Goal: Information Seeking & Learning: Learn about a topic

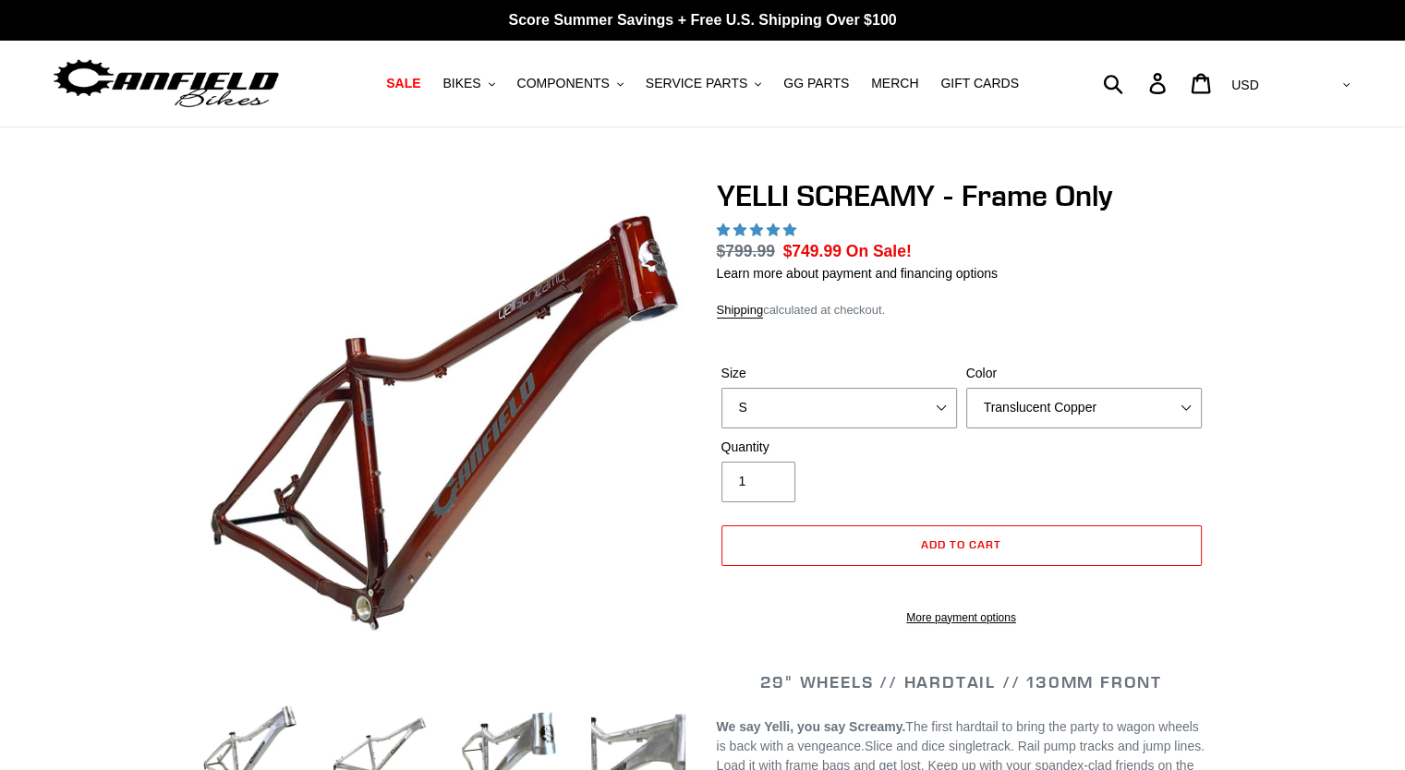
select select "highest-rating"
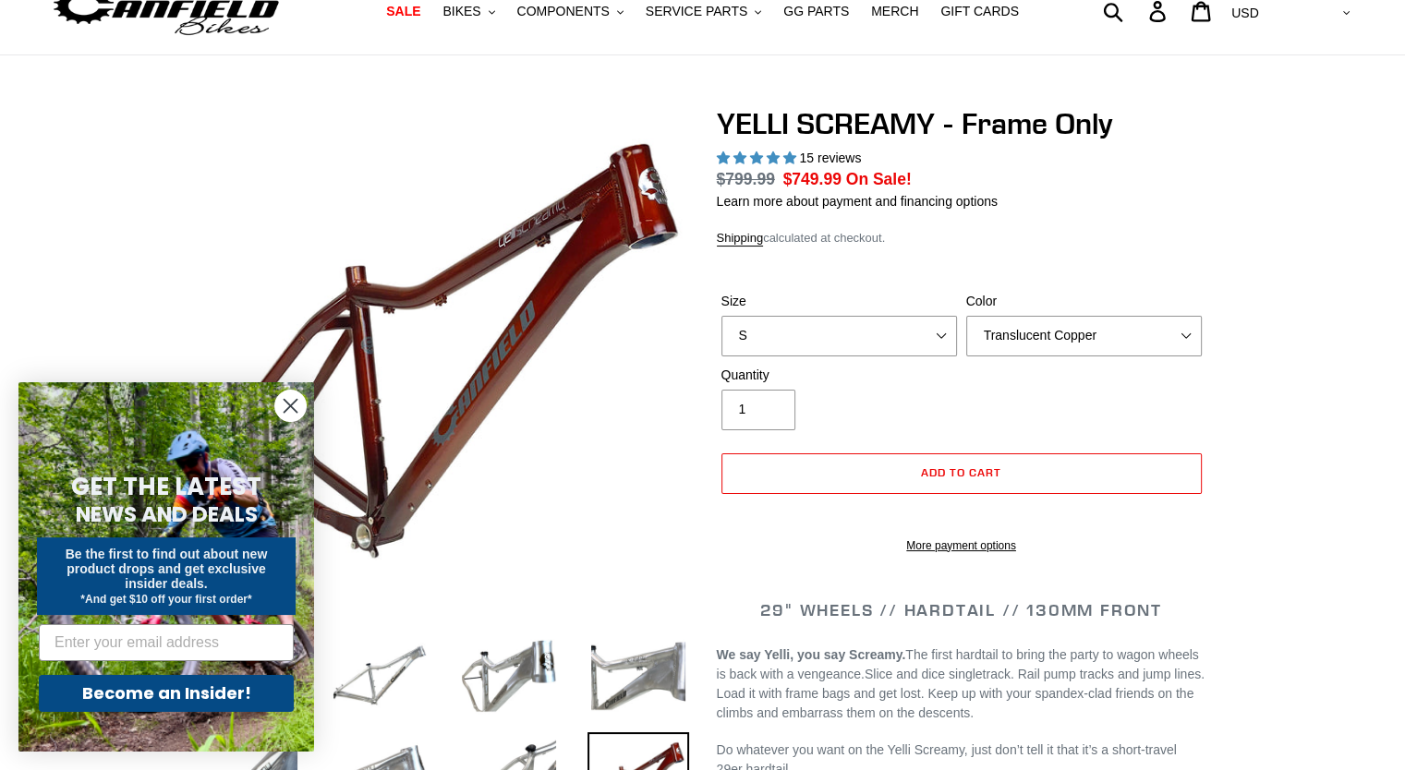
scroll to position [92, 0]
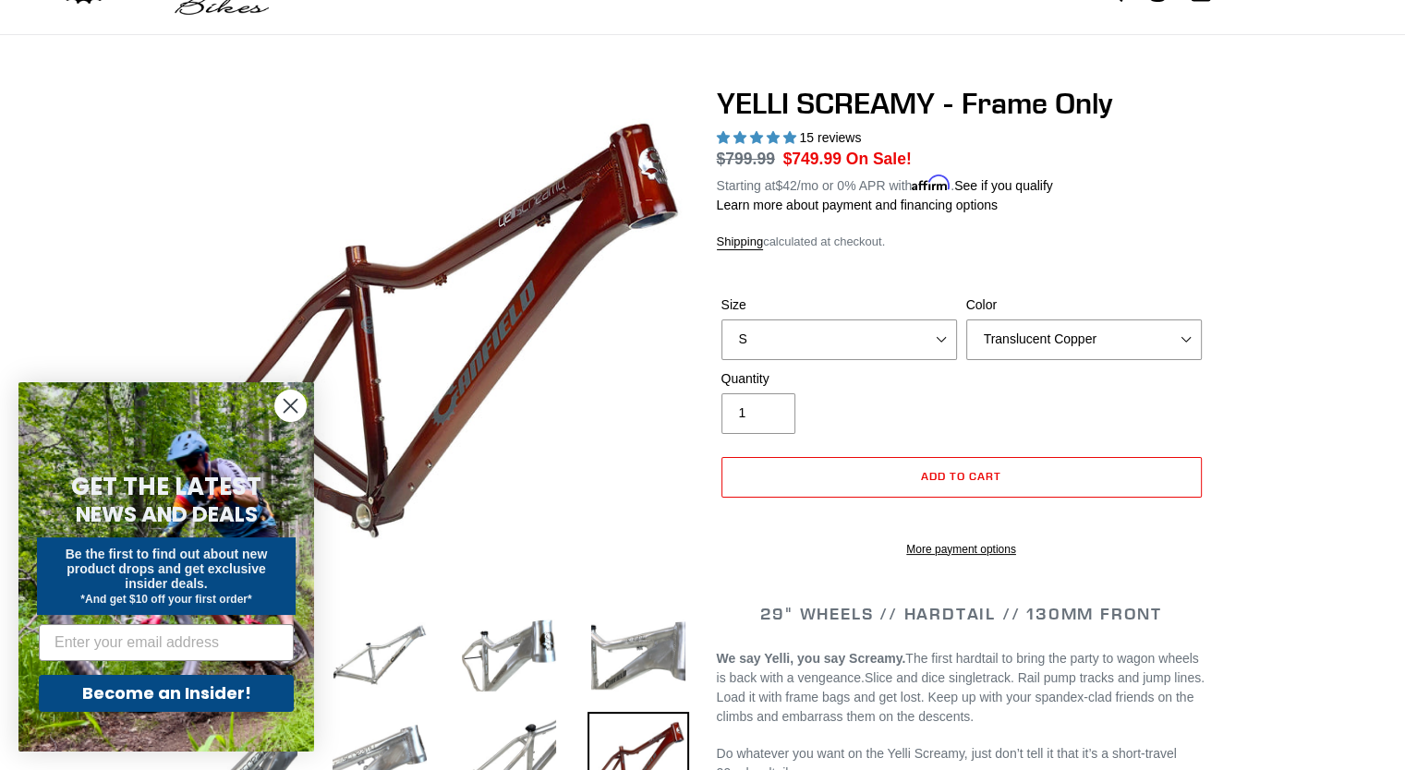
click at [285, 404] on circle "Close dialog" at bounding box center [290, 406] width 30 height 30
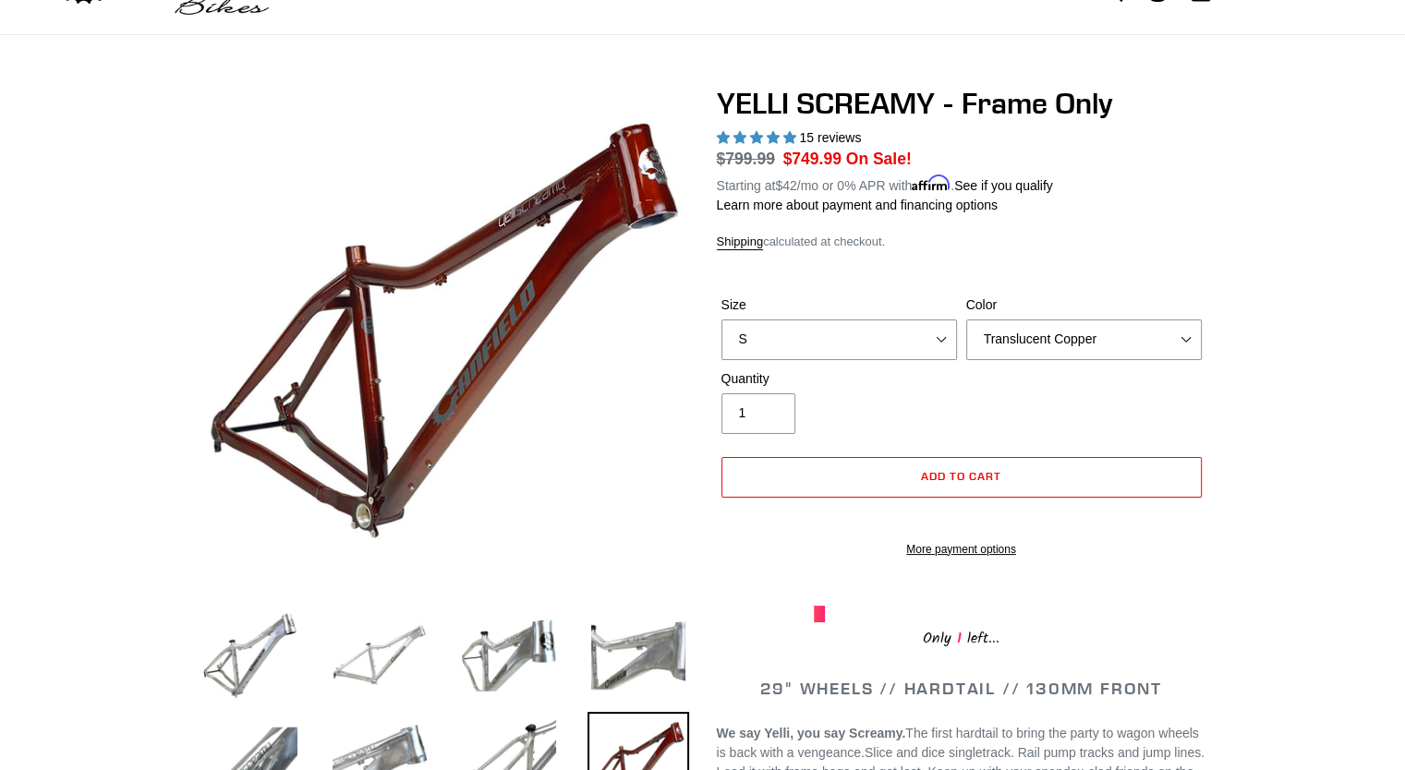
click at [388, 663] on img at bounding box center [380, 656] width 102 height 102
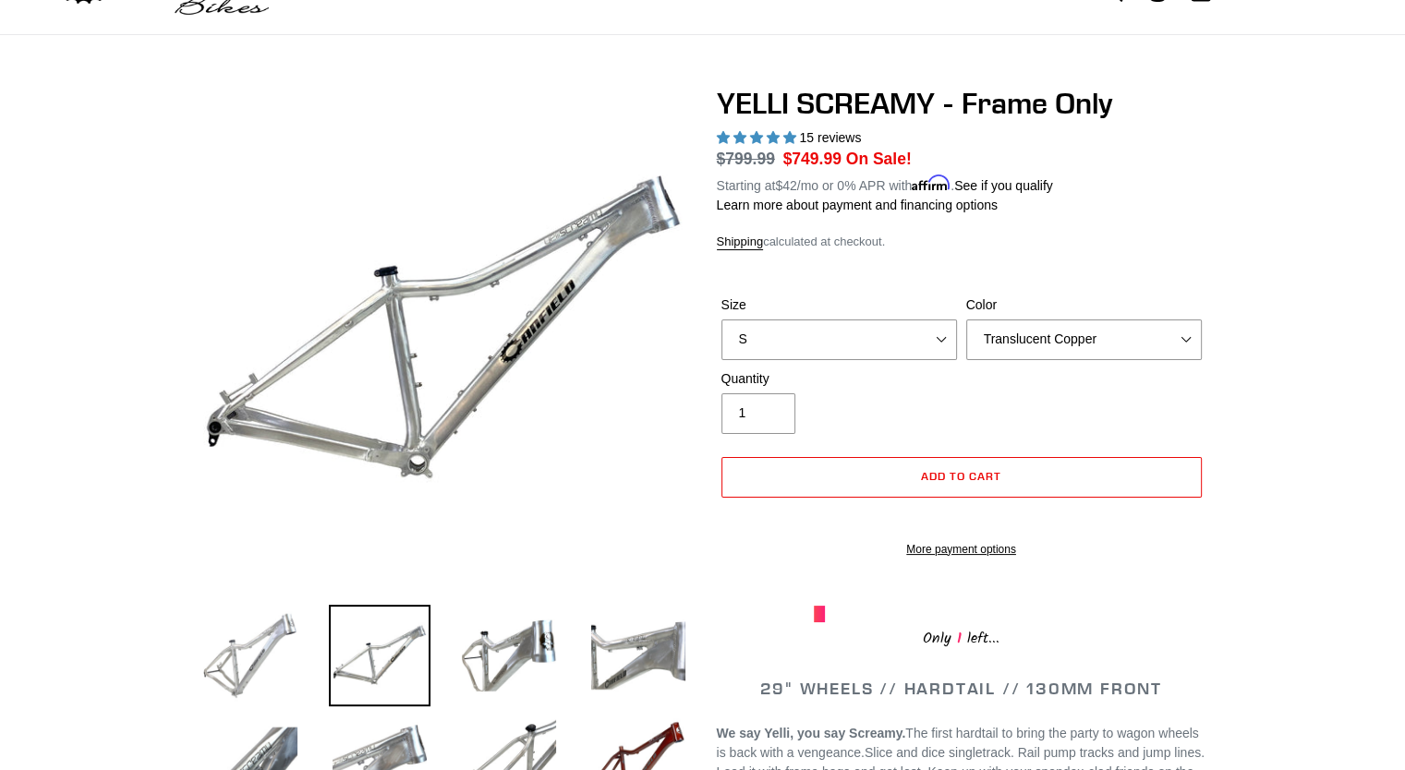
click at [277, 656] on img at bounding box center [251, 656] width 102 height 102
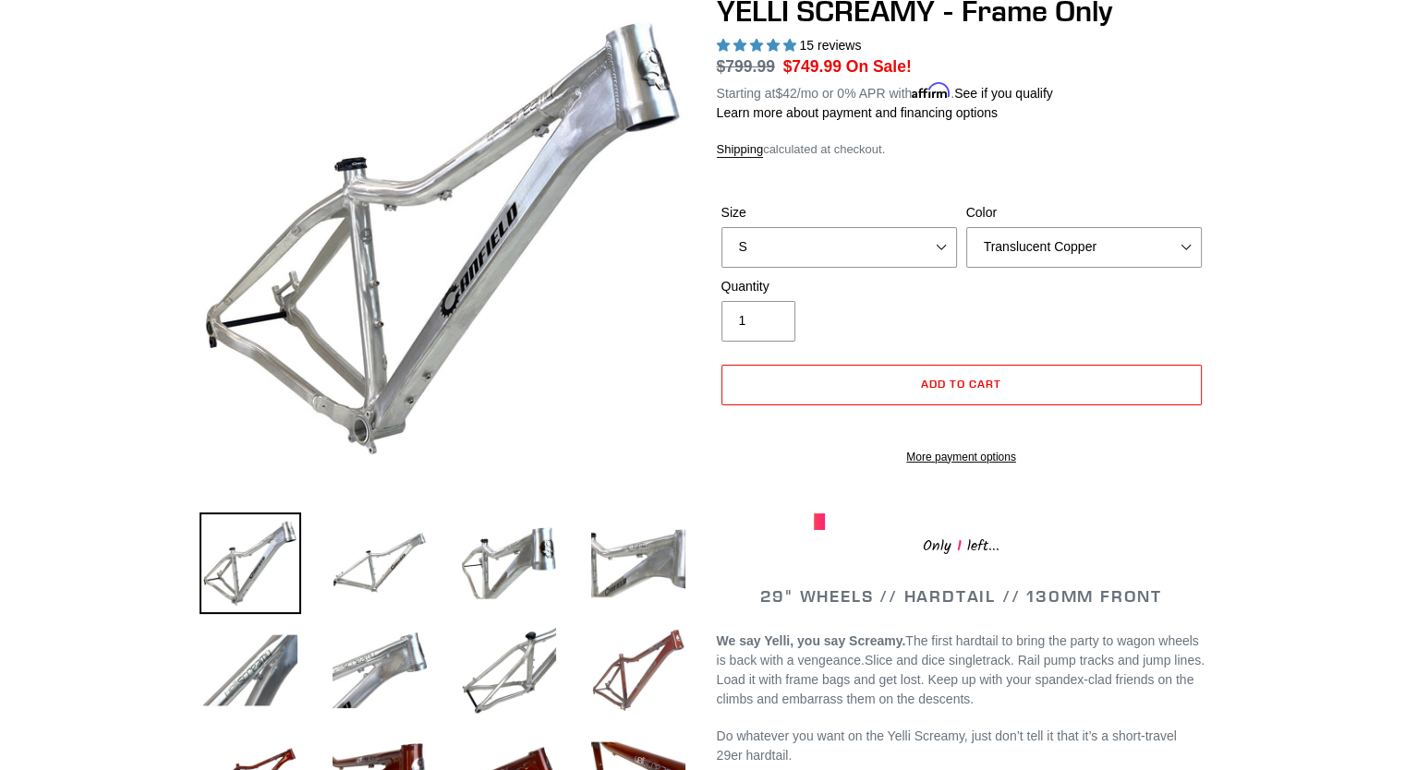
click at [628, 688] on img at bounding box center [639, 671] width 102 height 102
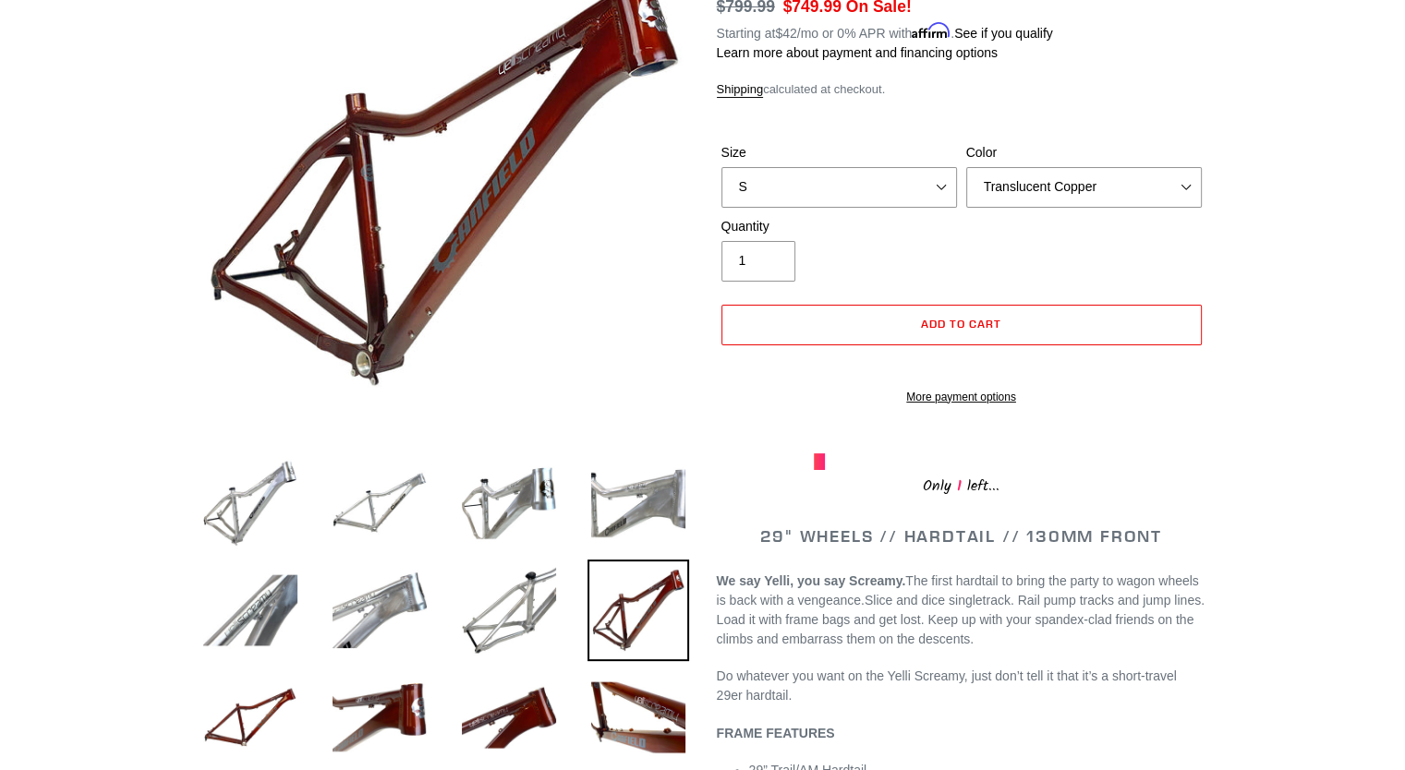
scroll to position [370, 0]
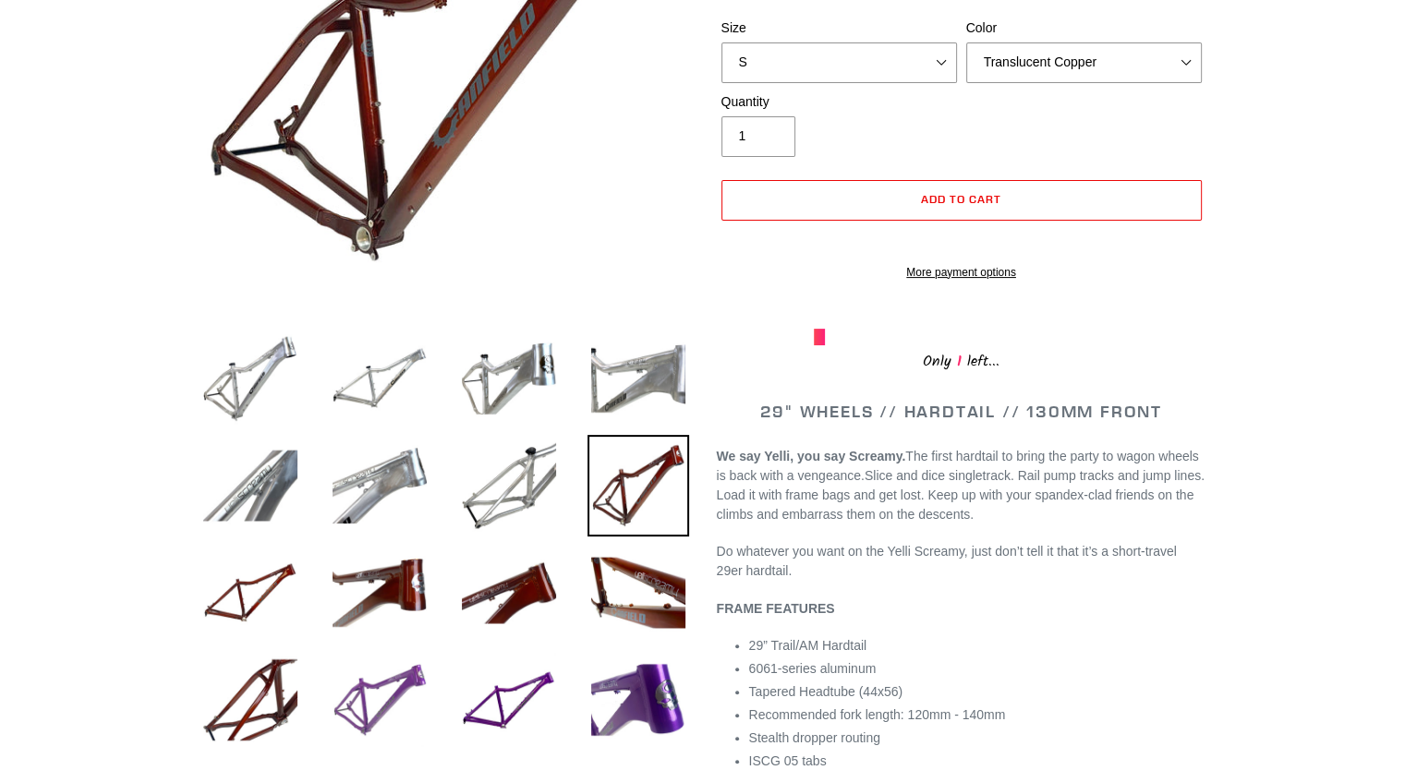
click at [387, 681] on img at bounding box center [380, 700] width 102 height 102
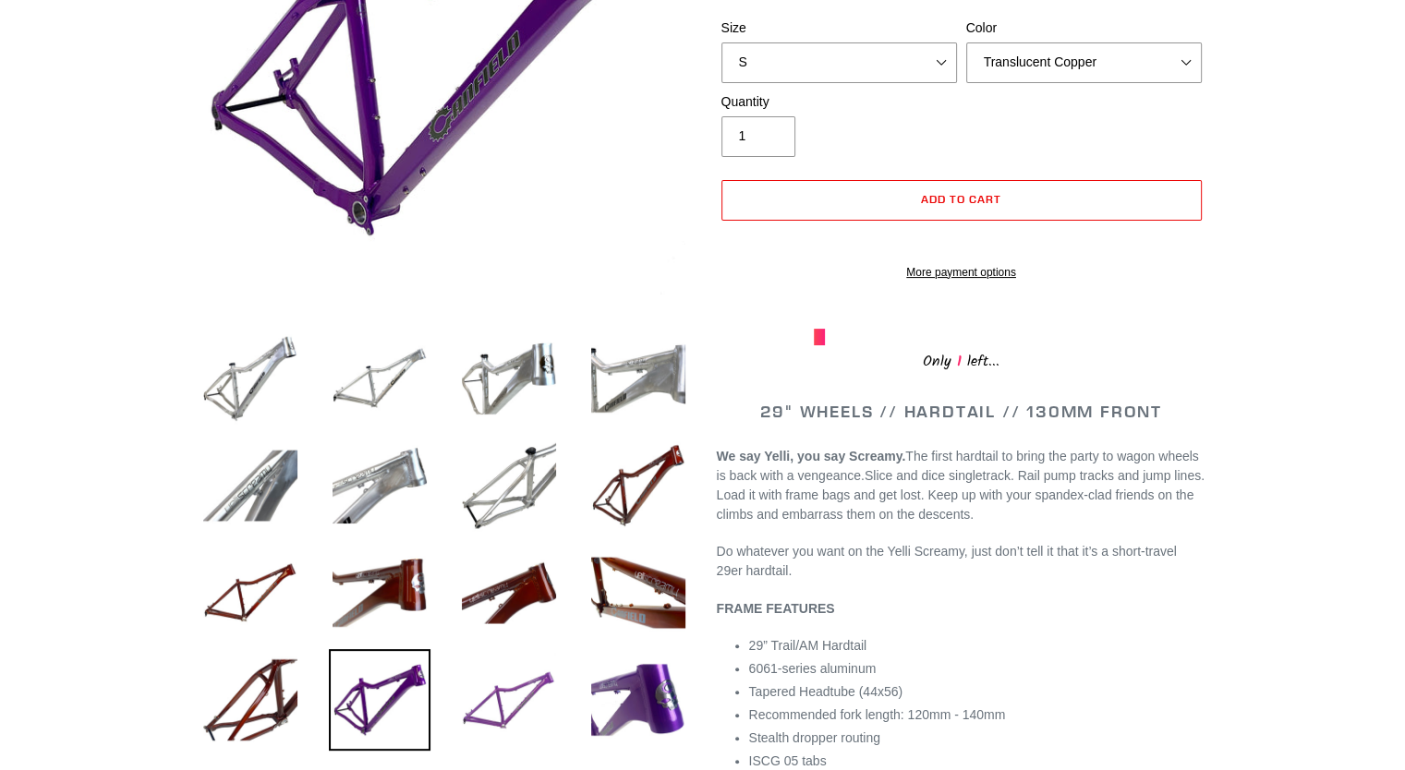
click at [504, 703] on img at bounding box center [509, 700] width 102 height 102
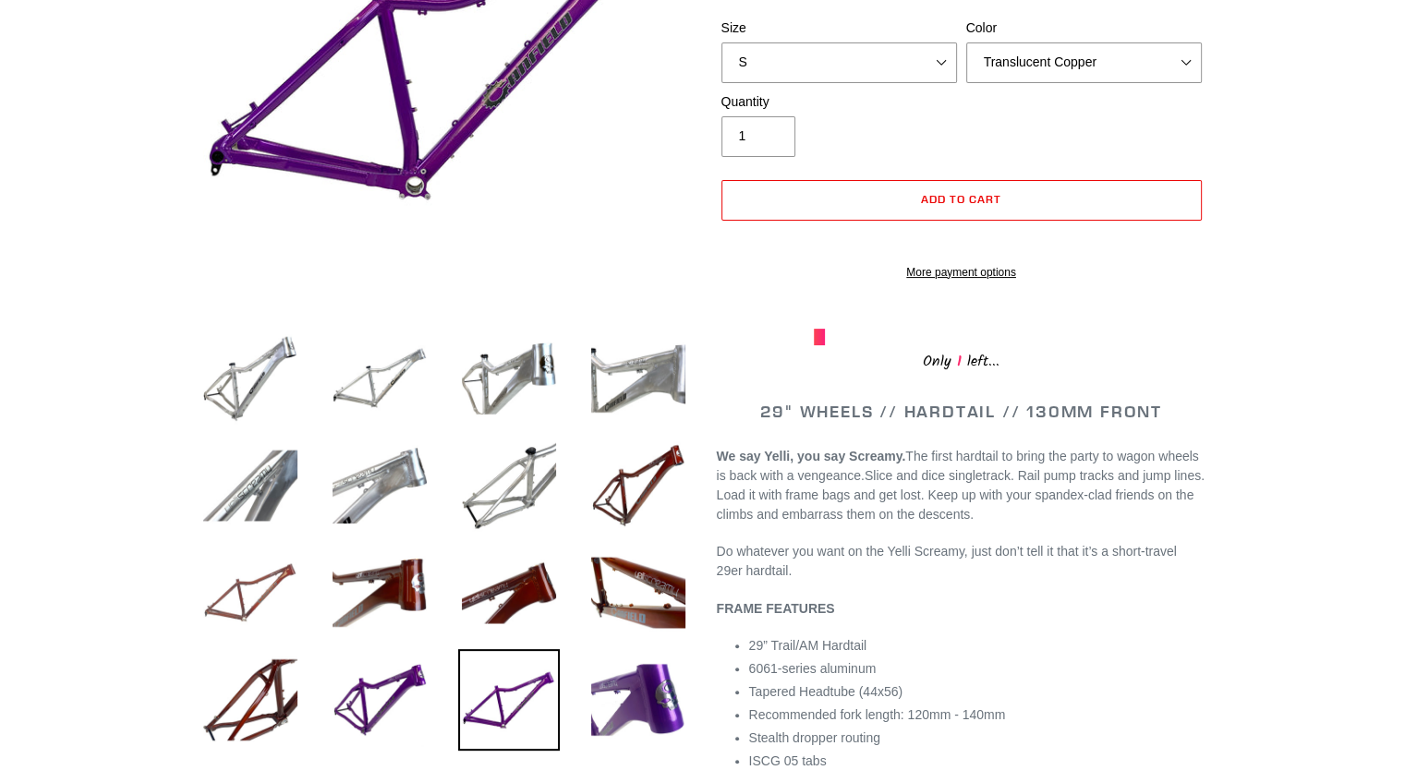
click at [240, 588] on img at bounding box center [251, 593] width 102 height 102
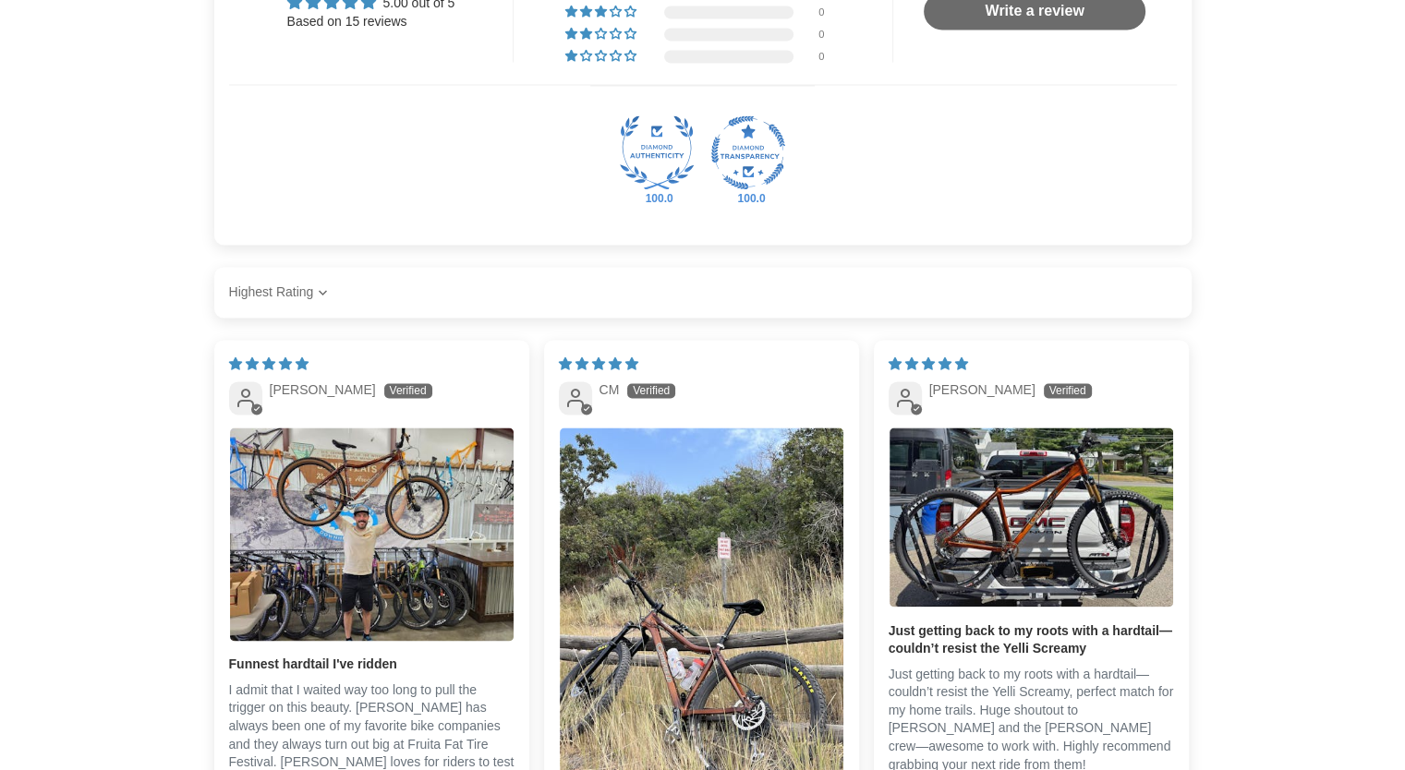
scroll to position [2679, 0]
